Goal: Task Accomplishment & Management: Manage account settings

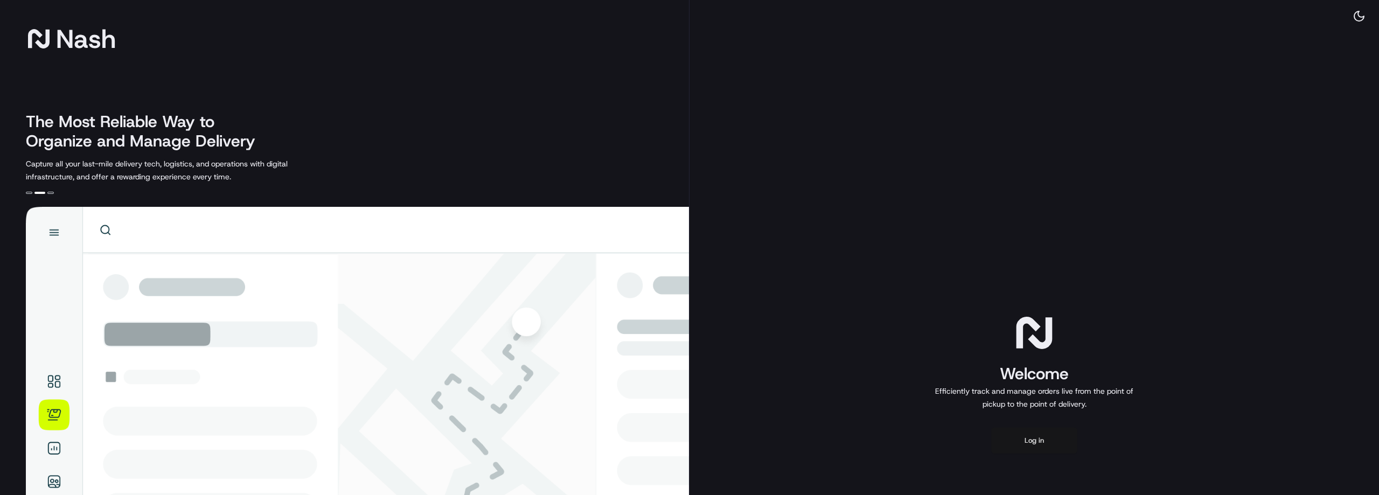
click at [1038, 445] on button "Log in" at bounding box center [1034, 441] width 86 height 26
click at [801, 305] on div "Welcome Efficiently track and manage orders live from the point of pickup to th…" at bounding box center [1033, 382] width 689 height 765
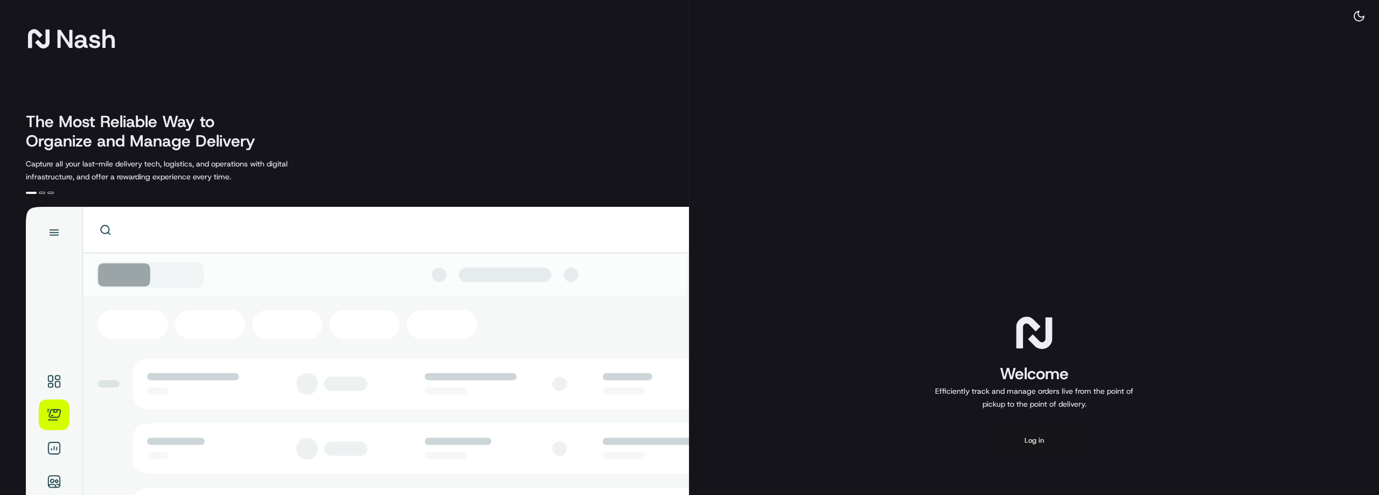
click at [1024, 443] on button "Log in" at bounding box center [1034, 441] width 86 height 26
